Goal: Task Accomplishment & Management: Manage account settings

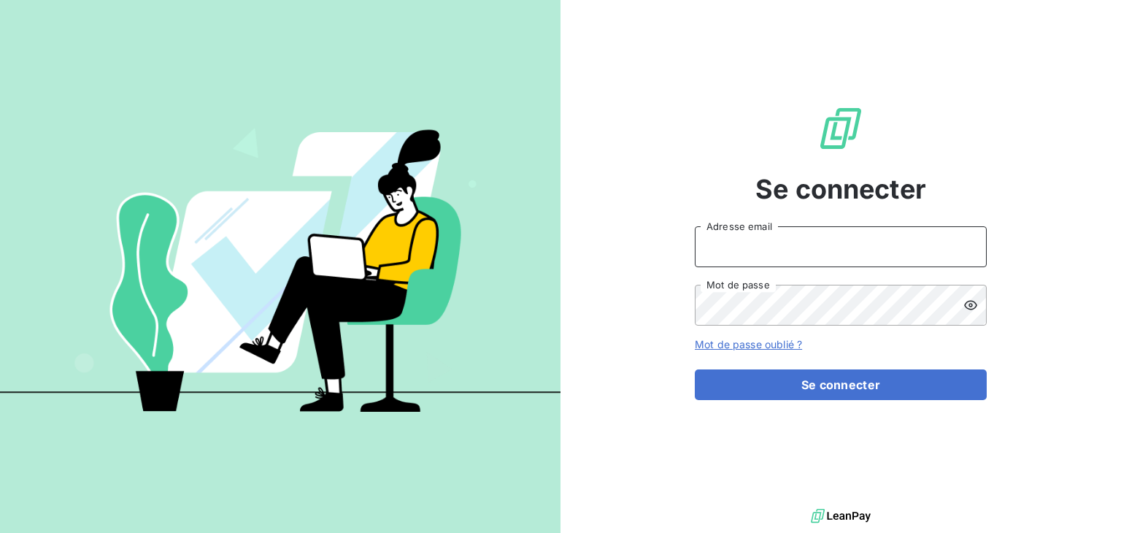
click at [768, 237] on input "Adresse email" at bounding box center [841, 246] width 292 height 41
type input "[EMAIL_ADDRESS][DOMAIN_NAME]"
click at [695, 369] on button "Se connecter" at bounding box center [841, 384] width 292 height 31
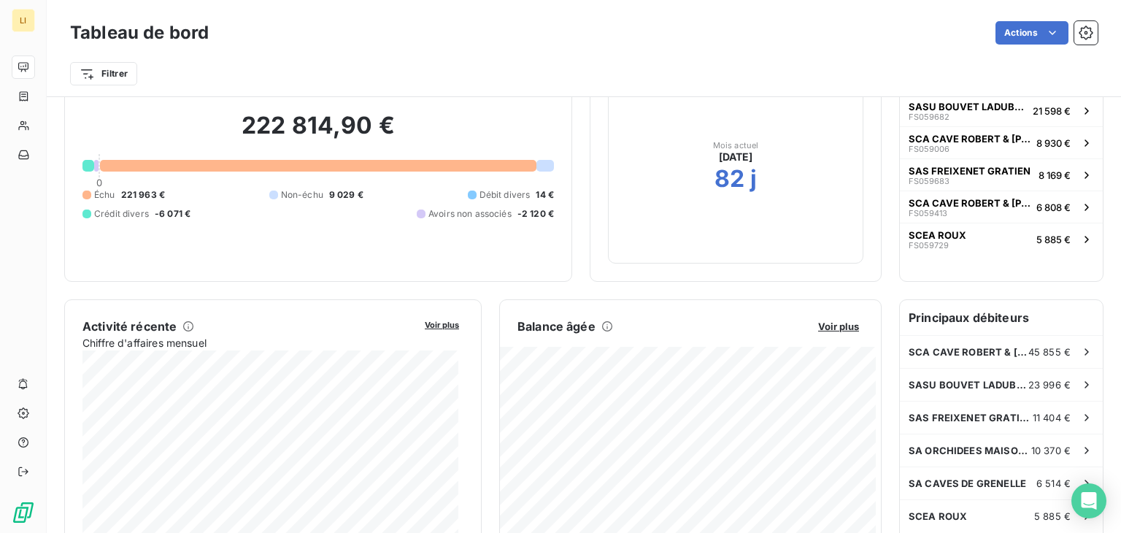
scroll to position [105, 0]
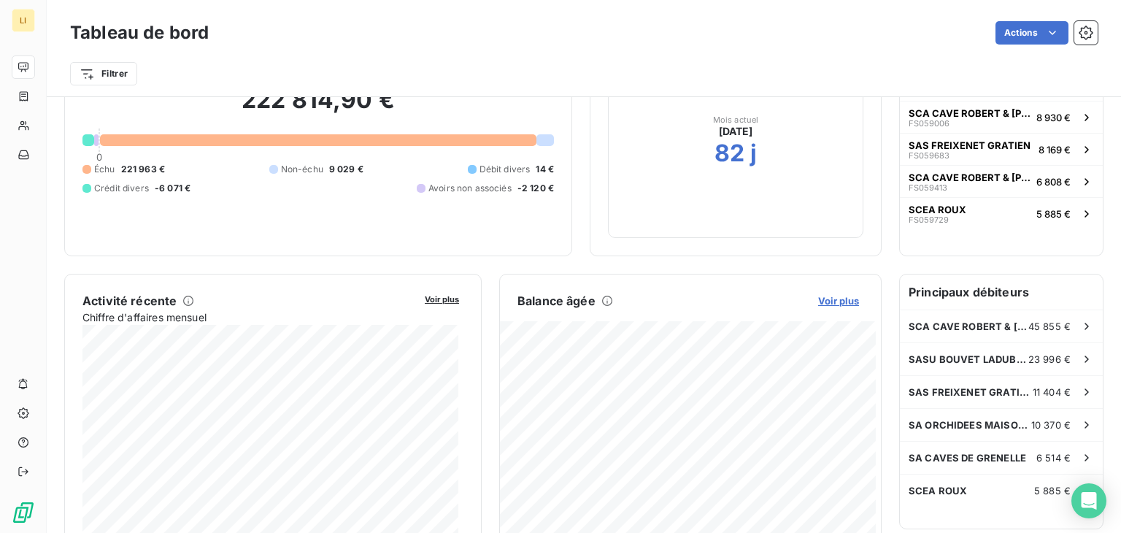
click at [837, 300] on span "Voir plus" at bounding box center [838, 301] width 41 height 12
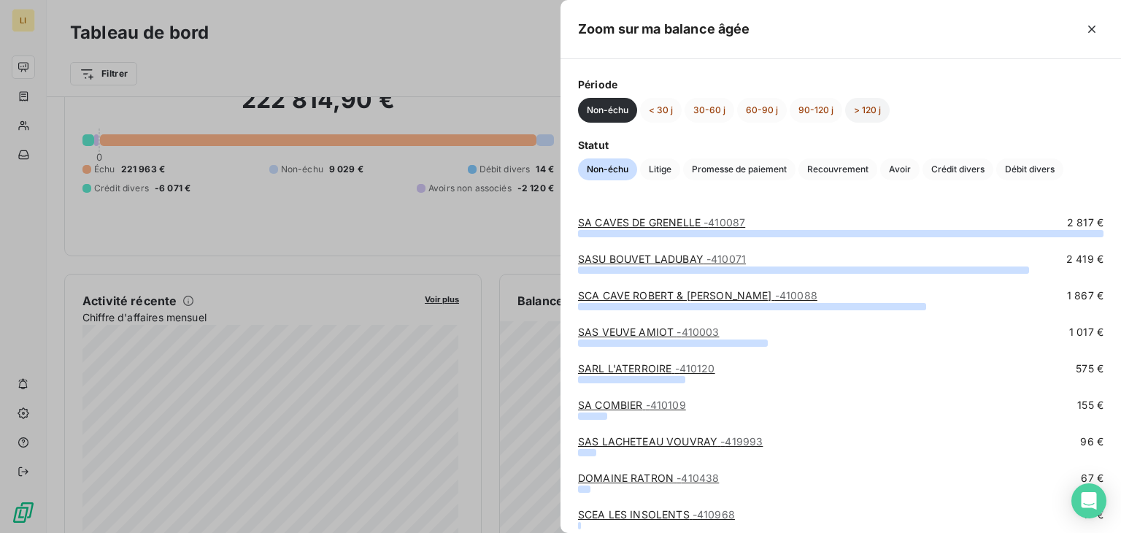
click at [863, 113] on button "> 120 j" at bounding box center [867, 110] width 45 height 25
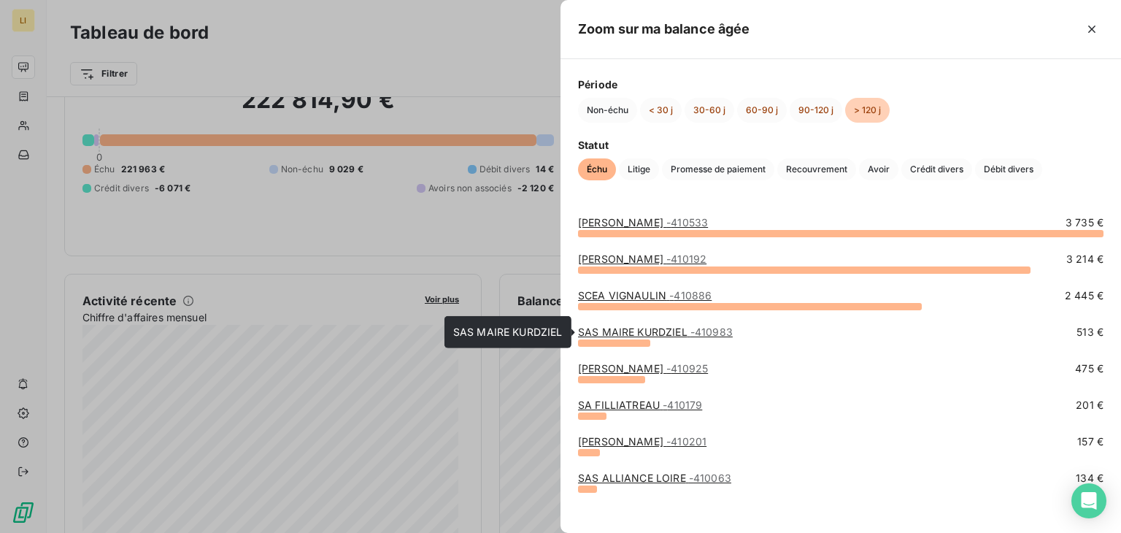
click at [639, 337] on link "SAS MAIRE KURDZIEL - 410983" at bounding box center [655, 331] width 155 height 12
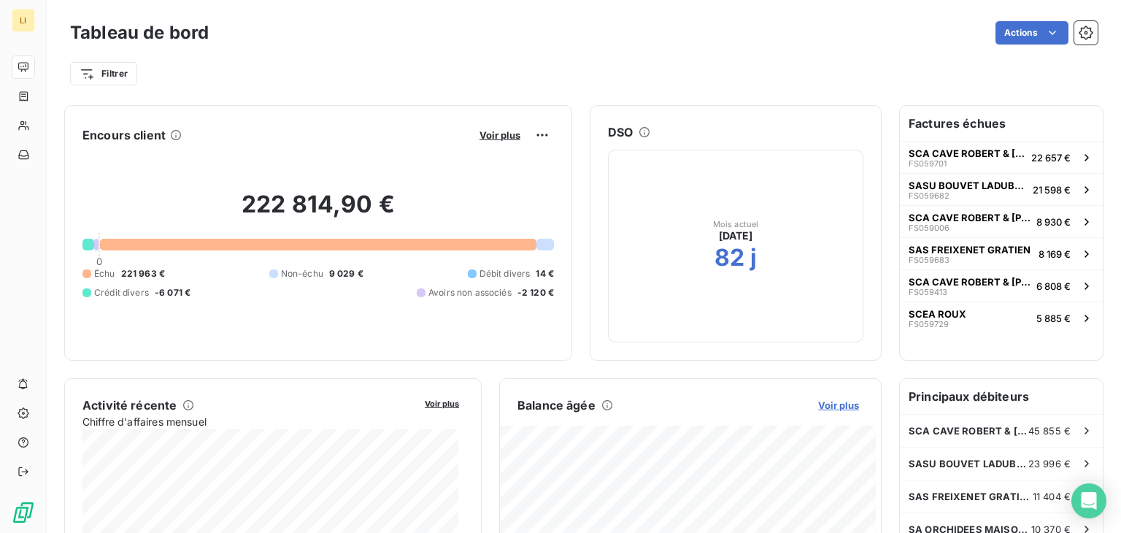
click at [824, 406] on span "Voir plus" at bounding box center [838, 405] width 41 height 12
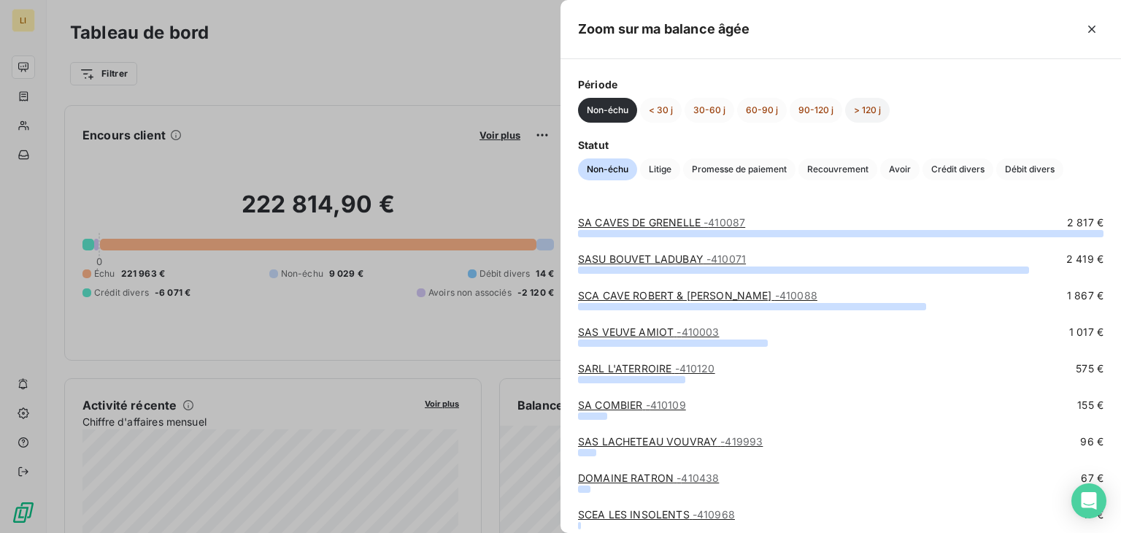
click at [869, 114] on button "> 120 j" at bounding box center [867, 110] width 45 height 25
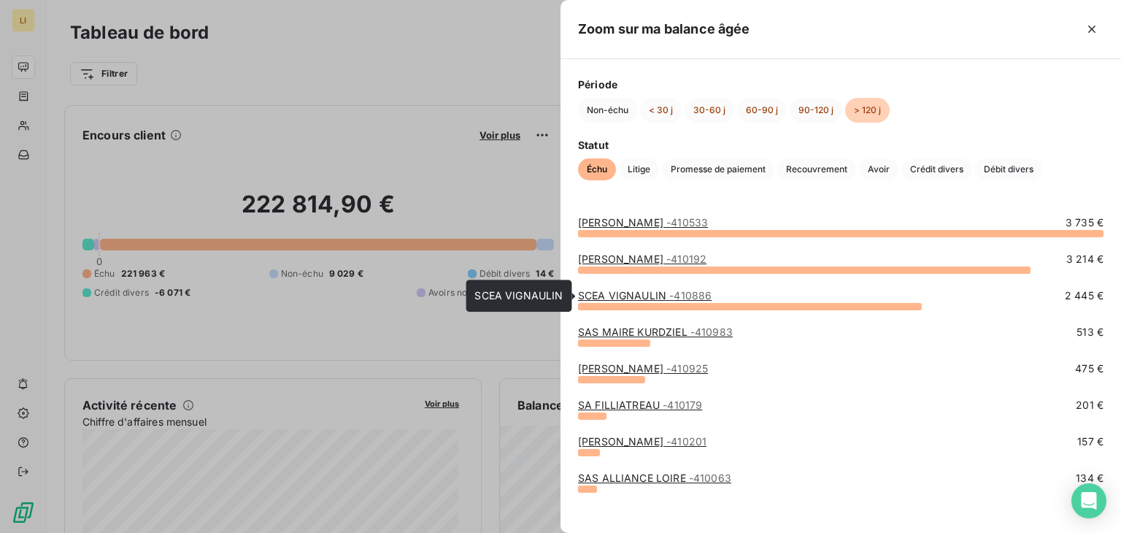
click at [644, 295] on link "SCEA VIGNAULIN - 410886" at bounding box center [645, 295] width 134 height 12
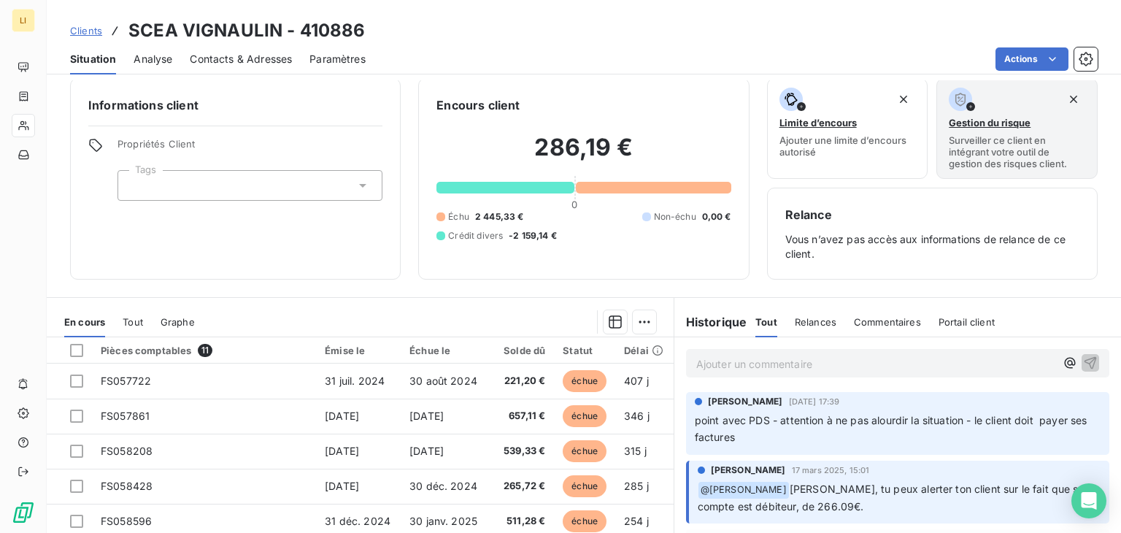
scroll to position [10, 0]
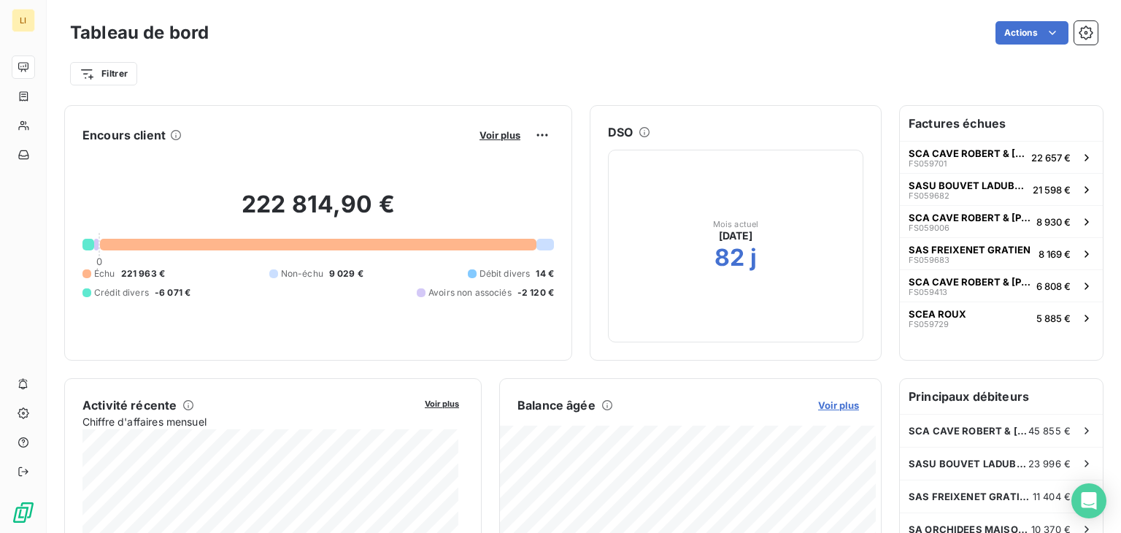
click at [844, 406] on span "Voir plus" at bounding box center [838, 405] width 41 height 12
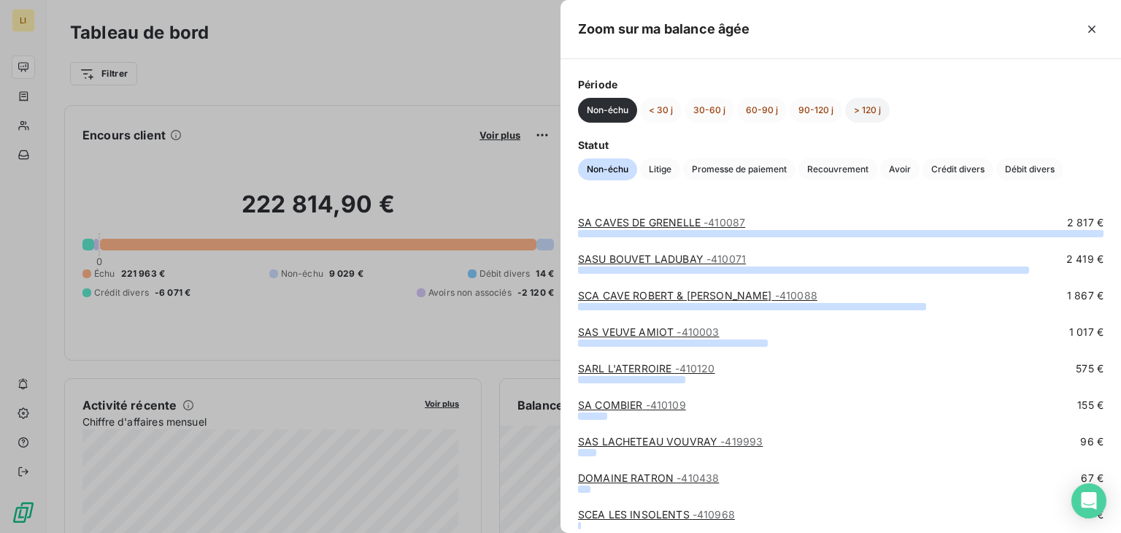
click at [863, 112] on button "> 120 j" at bounding box center [867, 110] width 45 height 25
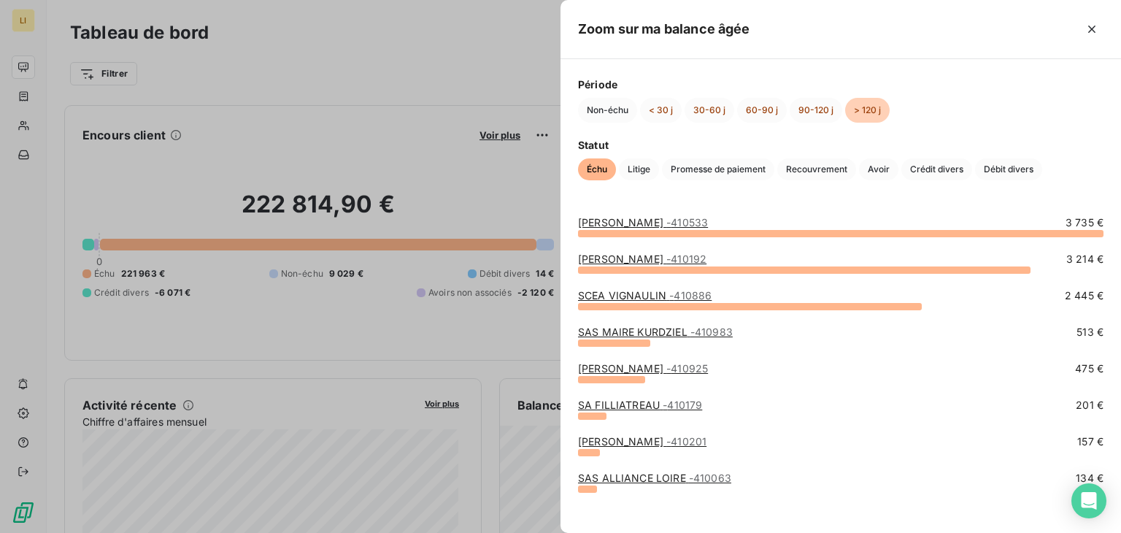
click at [606, 363] on link "[PERSON_NAME] - 410925" at bounding box center [643, 368] width 130 height 12
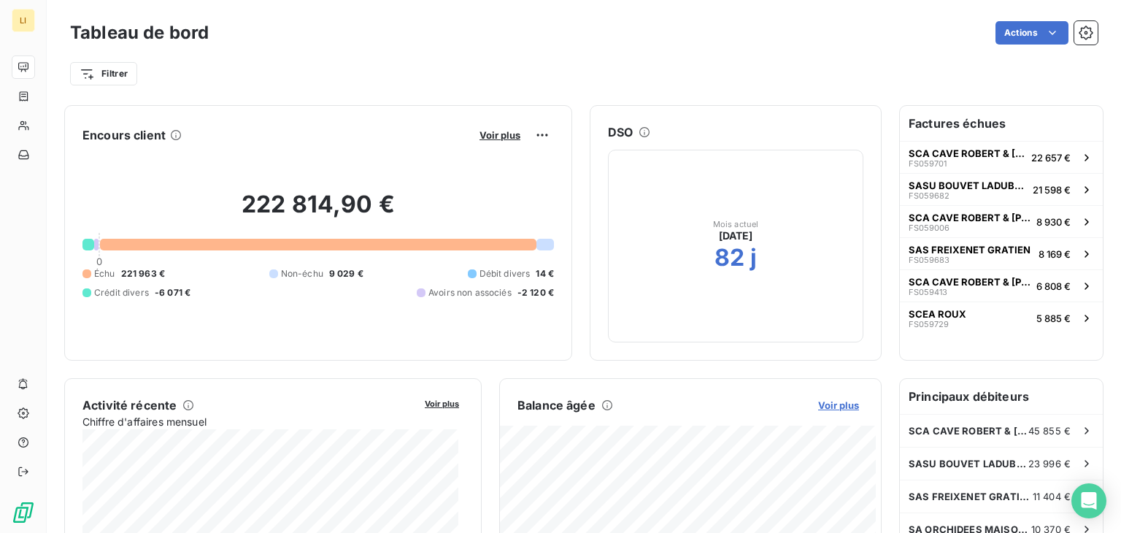
click at [835, 404] on span "Voir plus" at bounding box center [838, 405] width 41 height 12
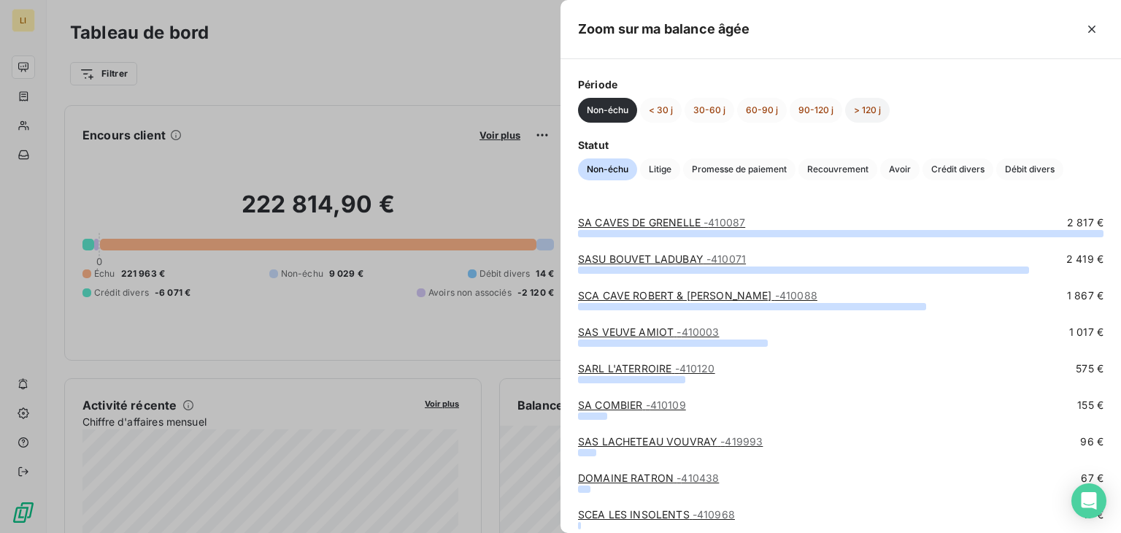
click at [868, 119] on button "> 120 j" at bounding box center [867, 110] width 45 height 25
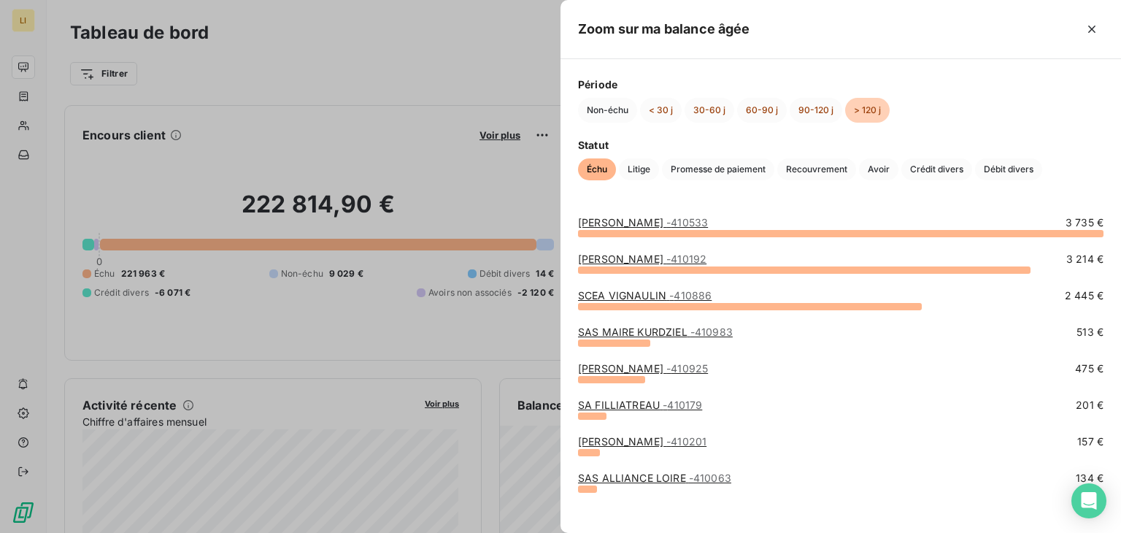
click at [623, 405] on link "SA FILLIATREAU - 410179" at bounding box center [640, 404] width 124 height 12
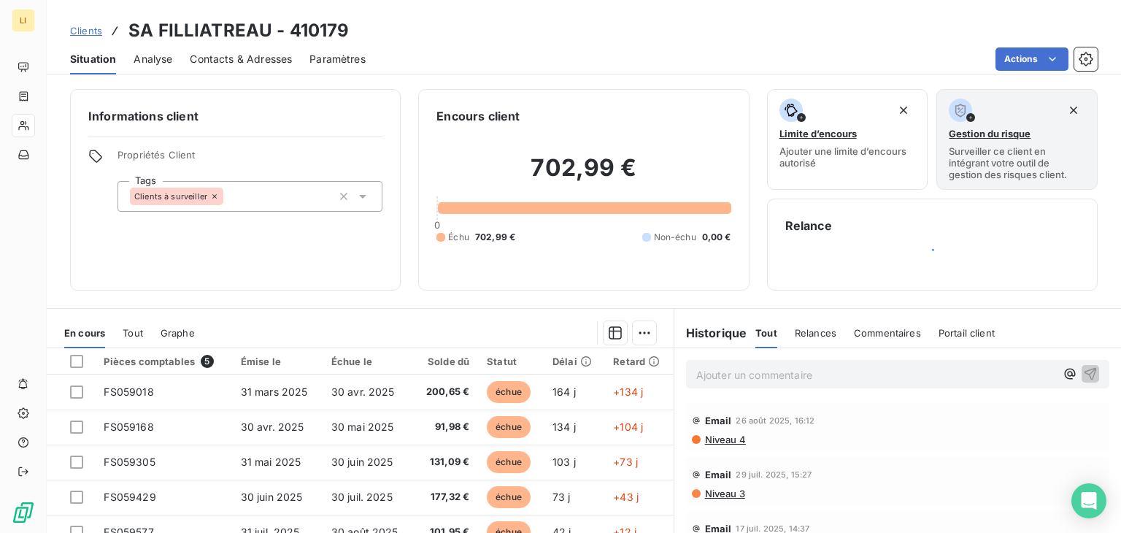
scroll to position [50, 0]
